Goal: Task Accomplishment & Management: Manage account settings

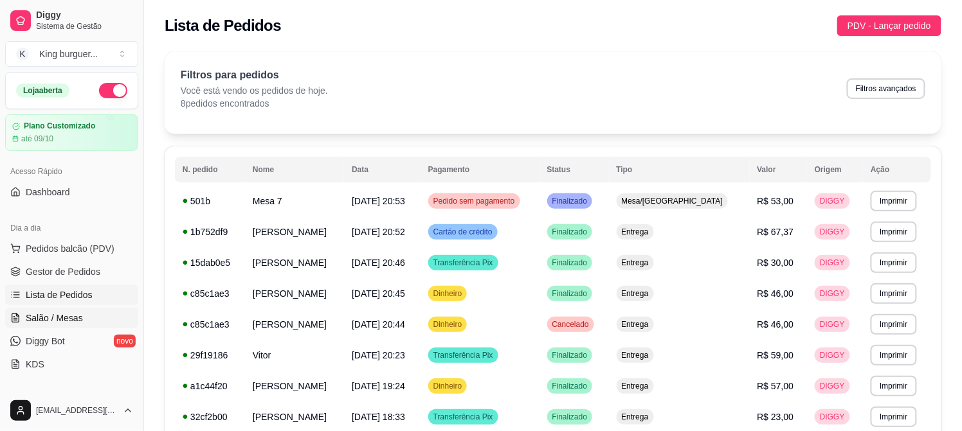
click at [61, 320] on span "Salão / Mesas" at bounding box center [54, 318] width 57 height 13
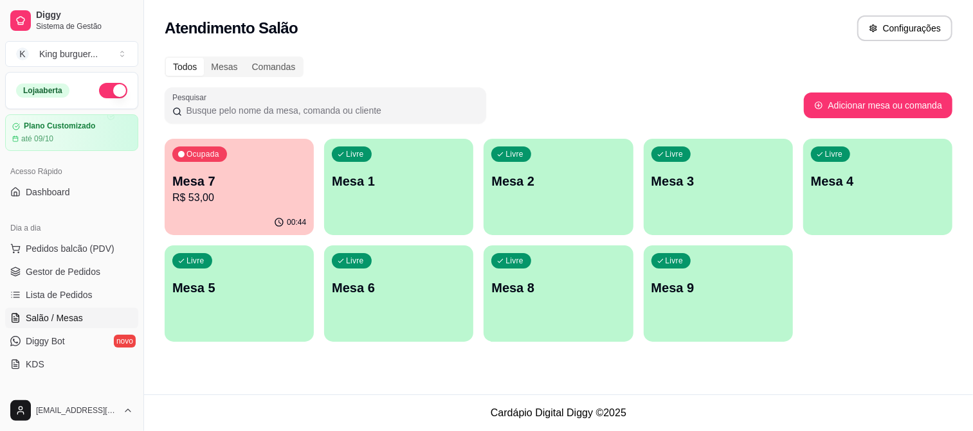
click at [204, 195] on p "R$ 53,00" at bounding box center [239, 197] width 134 height 15
click at [206, 201] on p "R$ 53,00" at bounding box center [239, 197] width 134 height 15
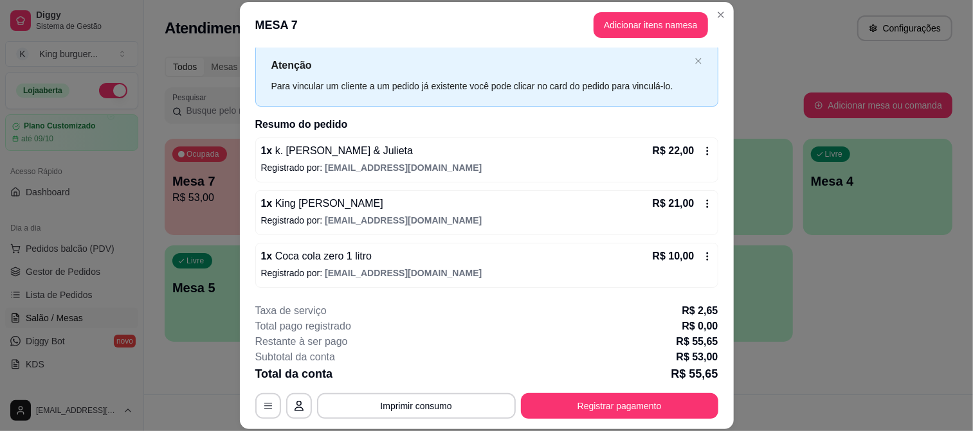
scroll to position [39, 0]
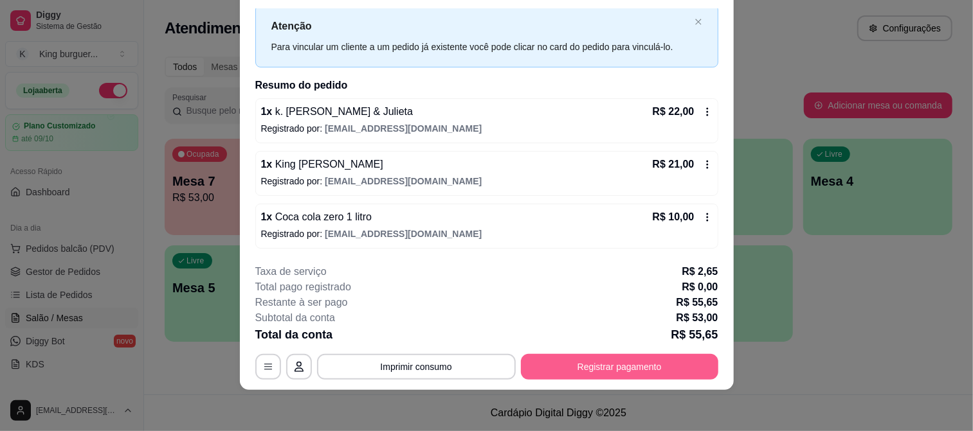
click at [615, 367] on button "Registrar pagamento" at bounding box center [619, 367] width 197 height 26
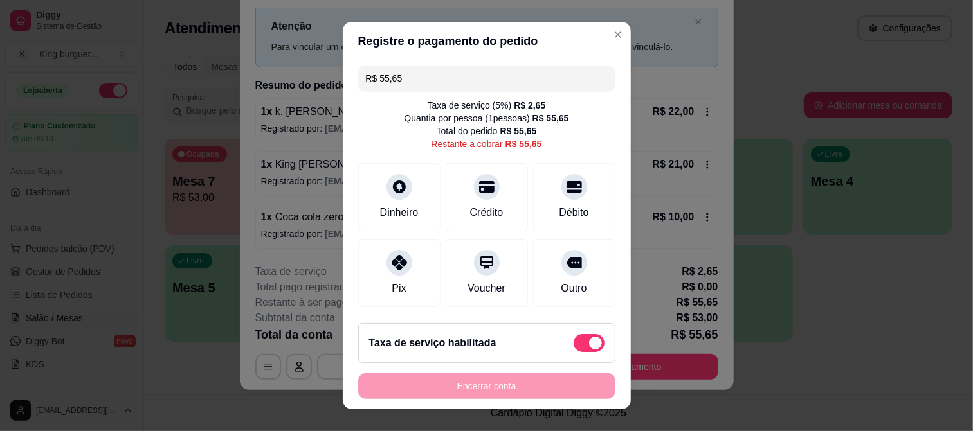
click at [589, 349] on span at bounding box center [595, 343] width 13 height 13
click at [581, 349] on input "checkbox" at bounding box center [577, 350] width 8 height 8
checkbox input "true"
type input "R$ 53,00"
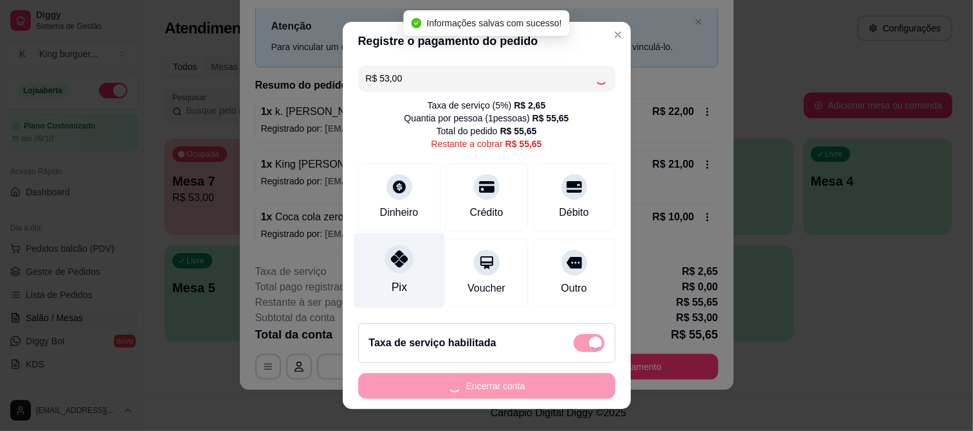
checkbox input "false"
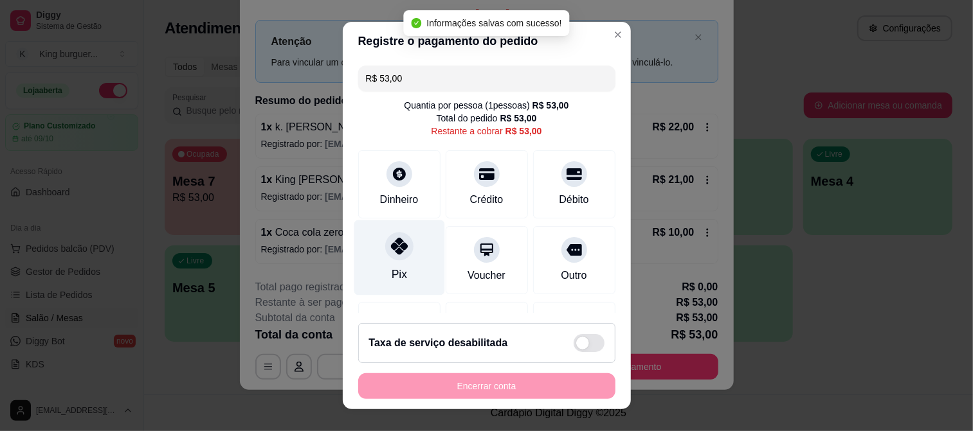
scroll to position [17, 0]
click at [388, 255] on div at bounding box center [399, 246] width 28 height 28
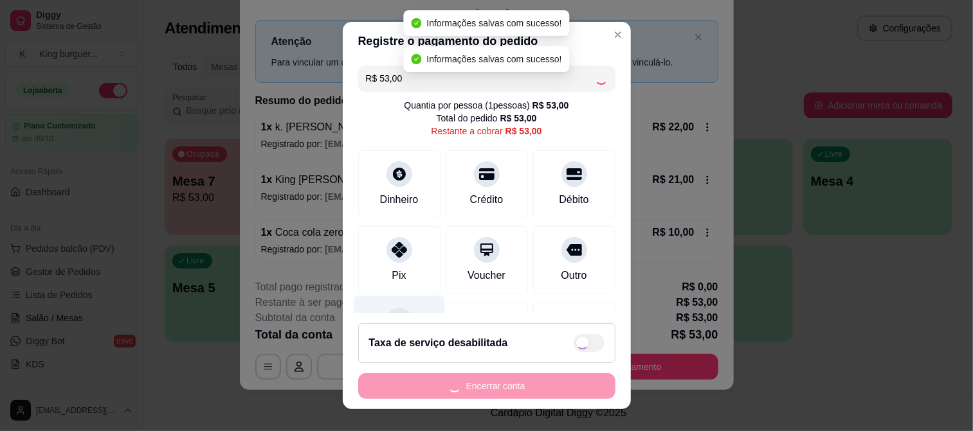
type input "R$ 0,00"
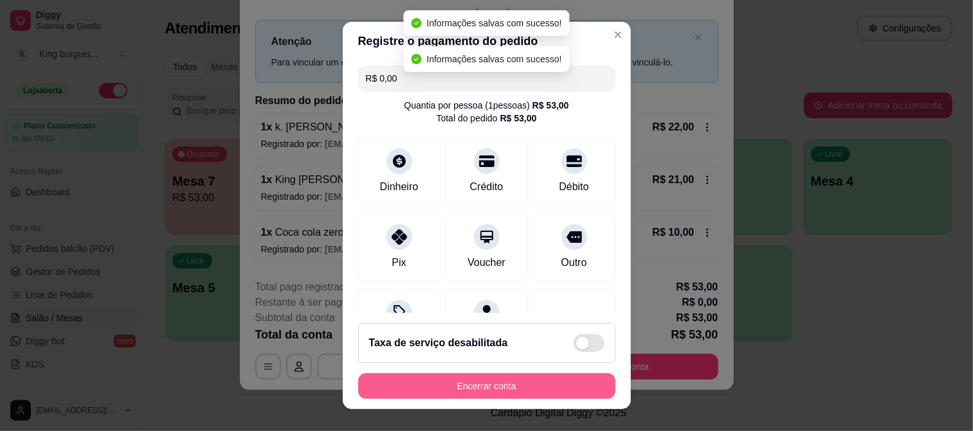
click at [442, 383] on button "Encerrar conta" at bounding box center [486, 387] width 257 height 26
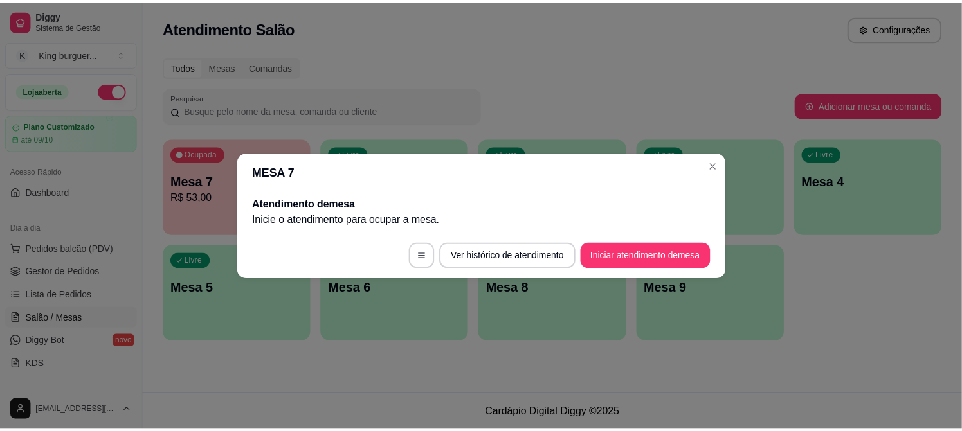
scroll to position [0, 0]
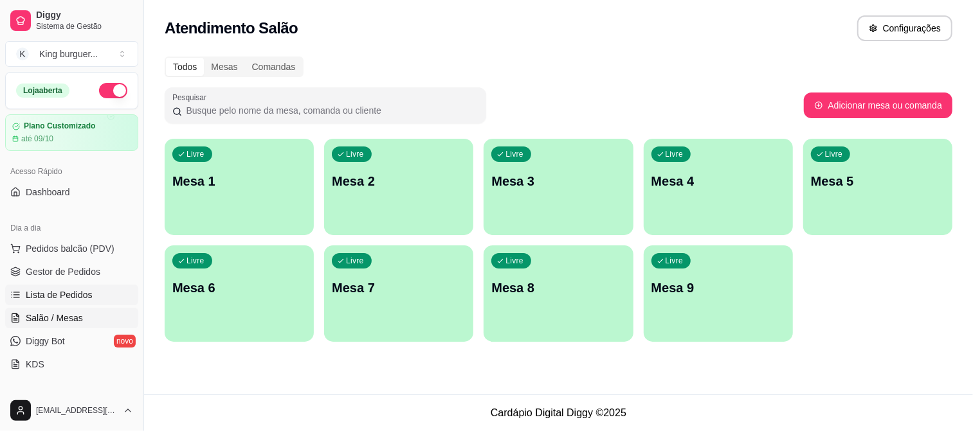
click at [52, 291] on span "Lista de Pedidos" at bounding box center [59, 295] width 67 height 13
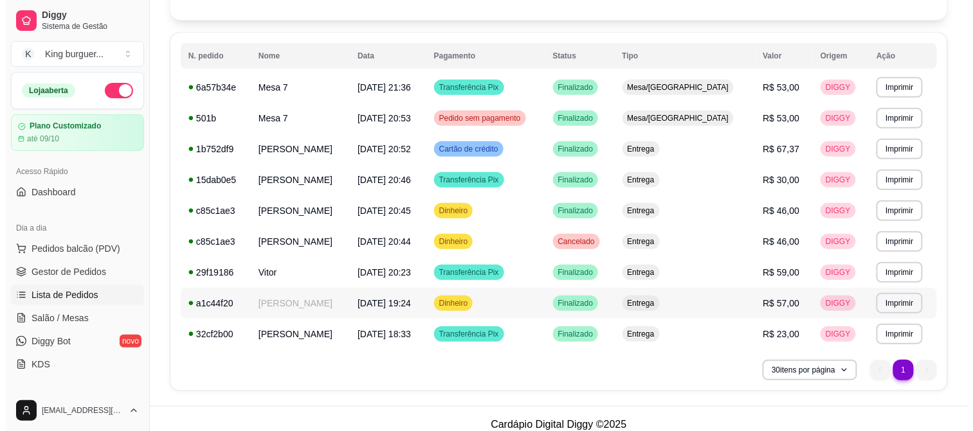
scroll to position [125, 0]
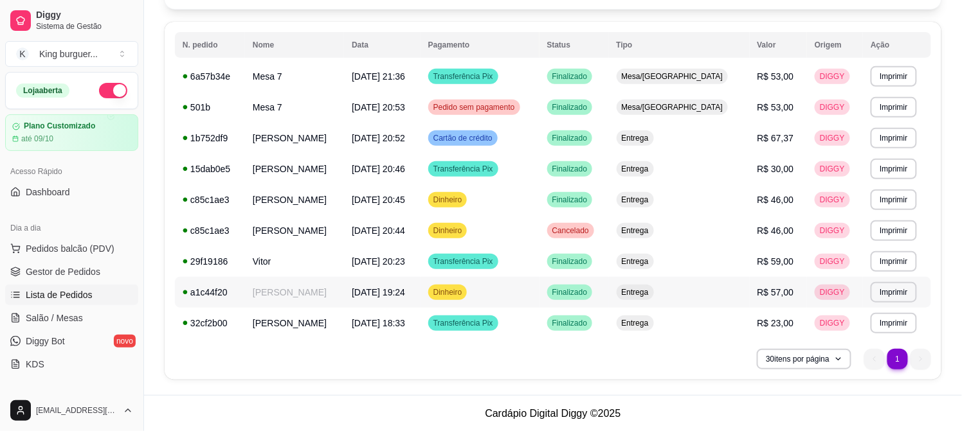
click at [465, 293] on span "Dinheiro" at bounding box center [448, 292] width 34 height 10
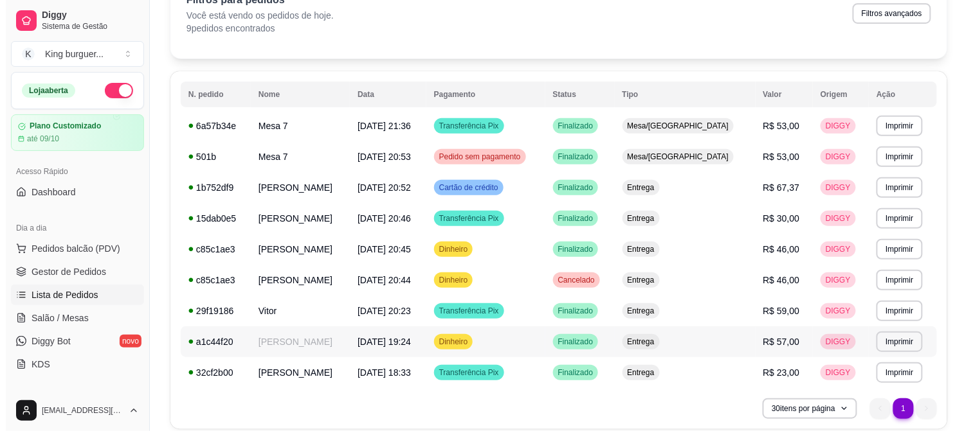
scroll to position [53, 0]
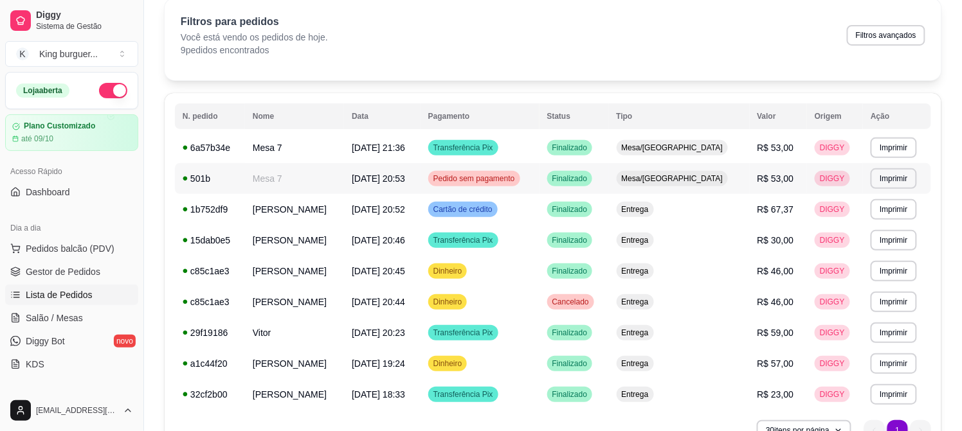
click at [420, 179] on td "[DATE] 20:53" at bounding box center [382, 178] width 77 height 31
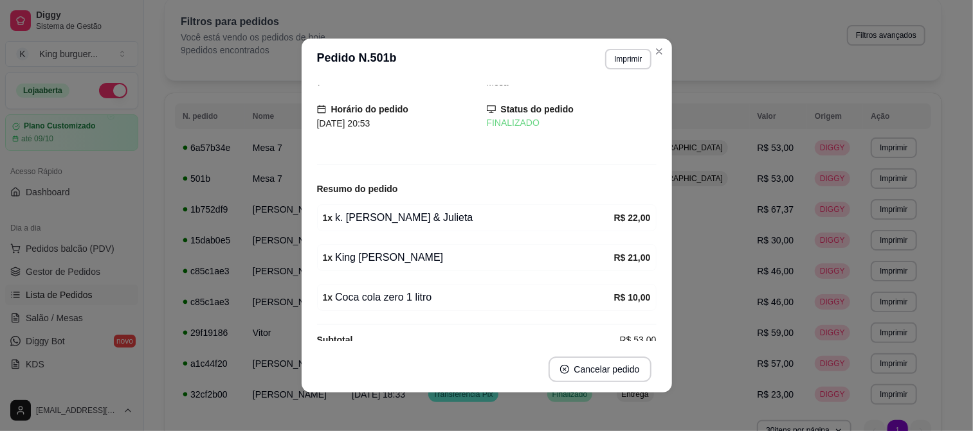
scroll to position [45, 0]
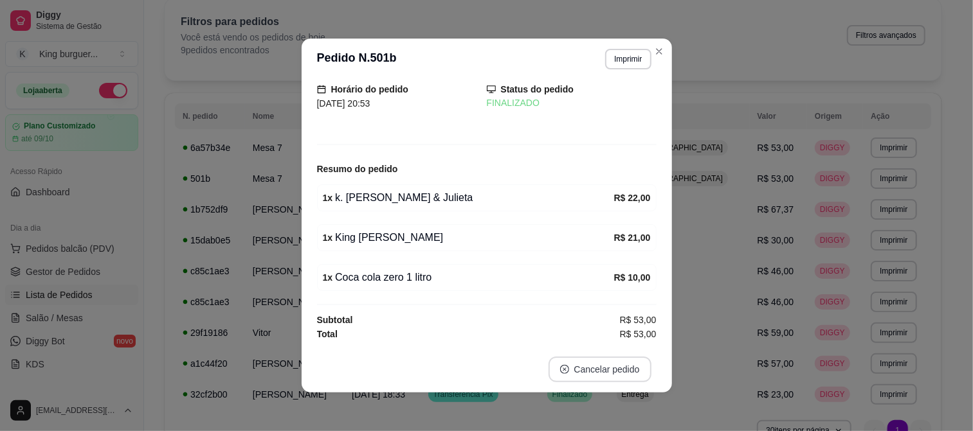
click at [586, 363] on button "Cancelar pedido" at bounding box center [599, 370] width 103 height 26
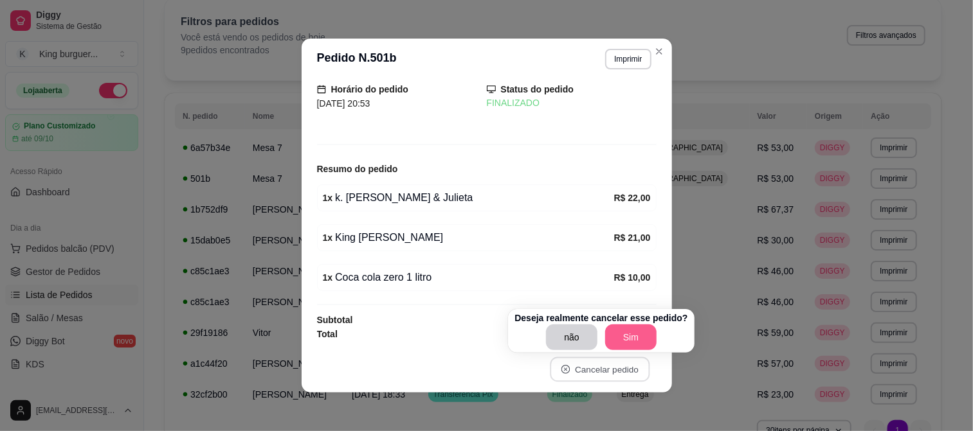
click at [616, 328] on button "Sim" at bounding box center [630, 338] width 51 height 26
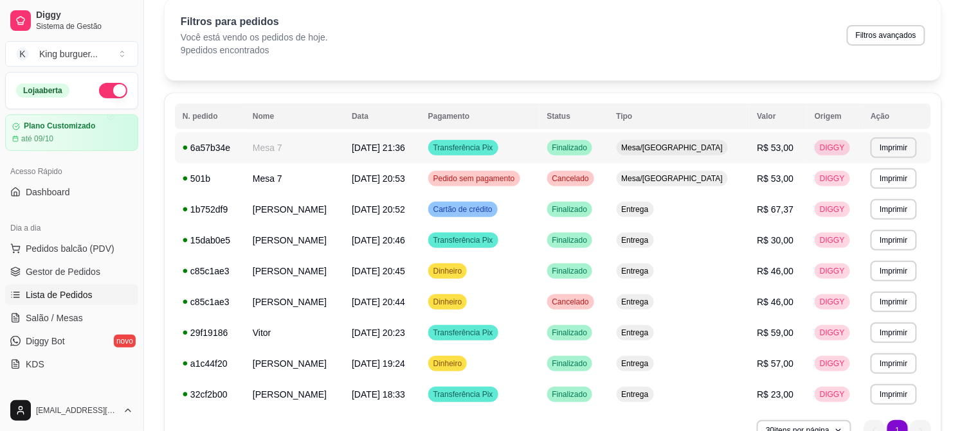
click at [402, 150] on span "[DATE] 21:36" at bounding box center [378, 148] width 53 height 10
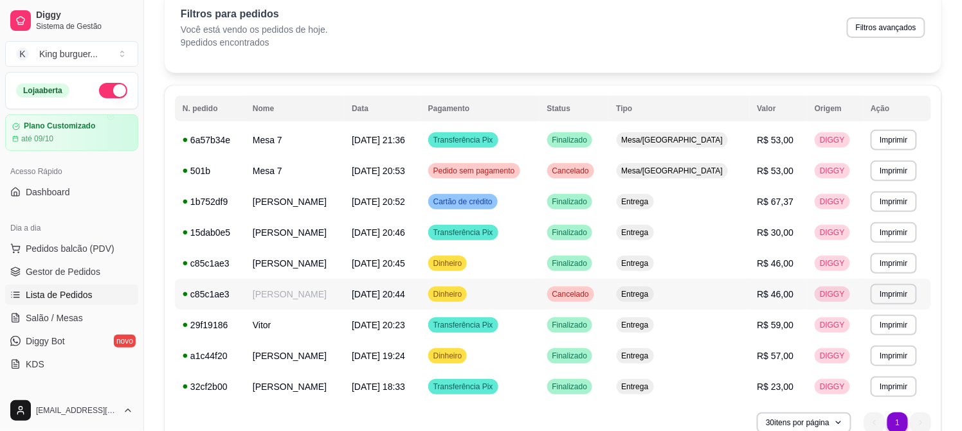
scroll to position [0, 0]
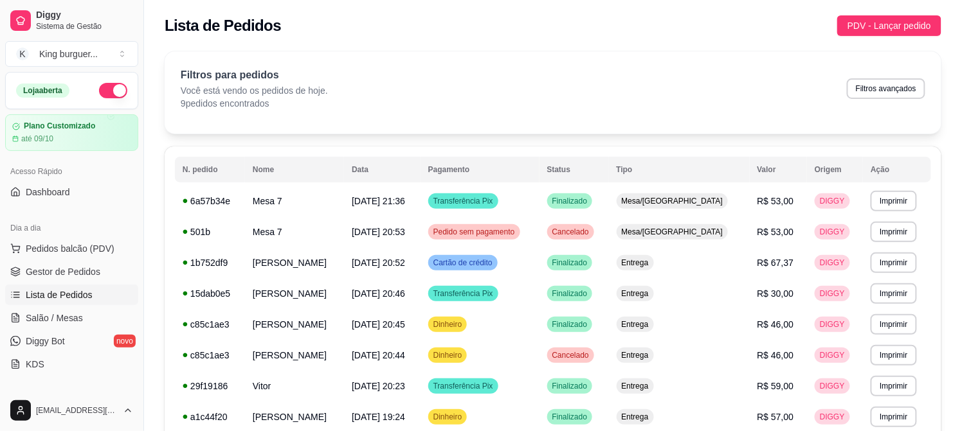
click at [447, 72] on div "Filtros para pedidos Você está vendo os pedidos de hoje. 9 pedidos encontrados …" at bounding box center [553, 89] width 745 height 42
